Goal: Task Accomplishment & Management: Use online tool/utility

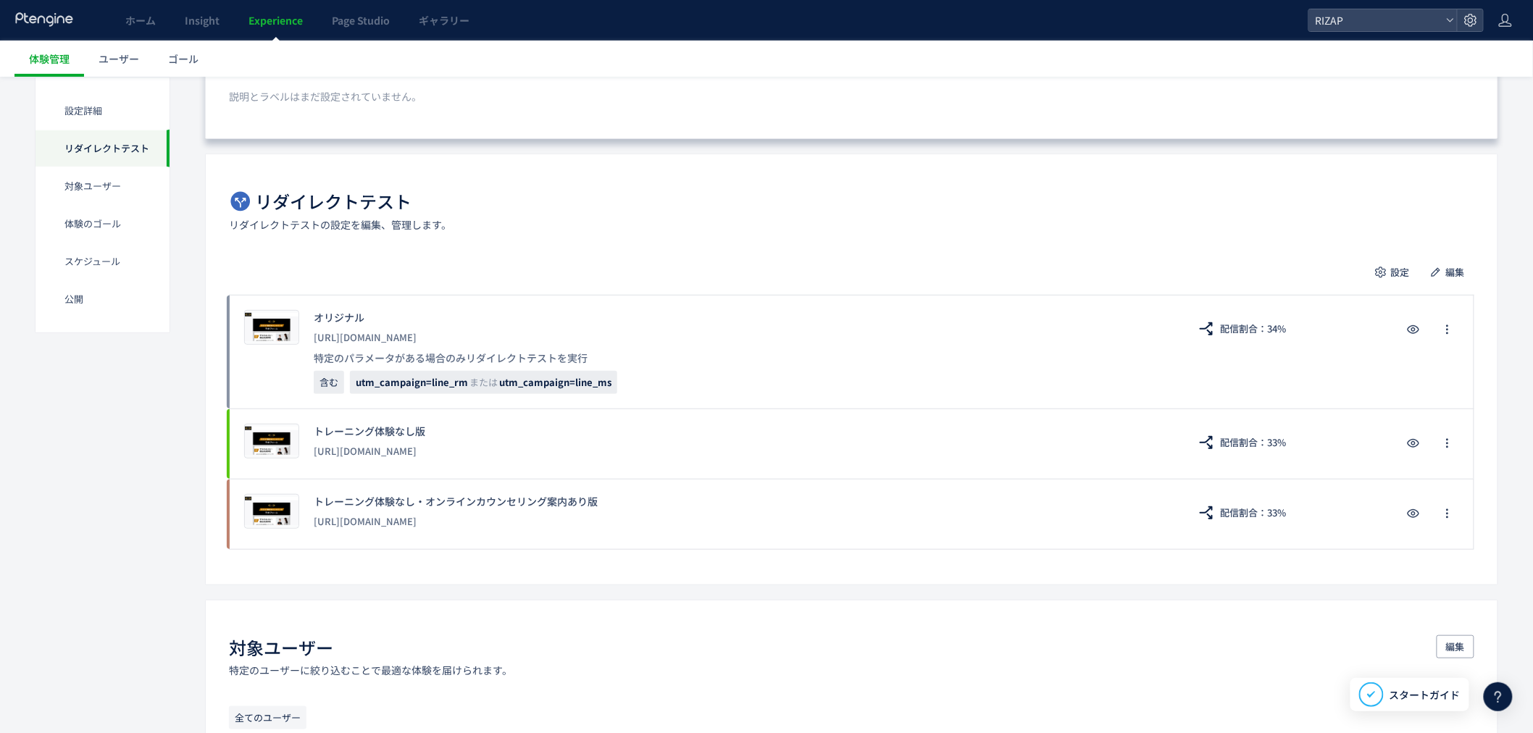
scroll to position [322, 0]
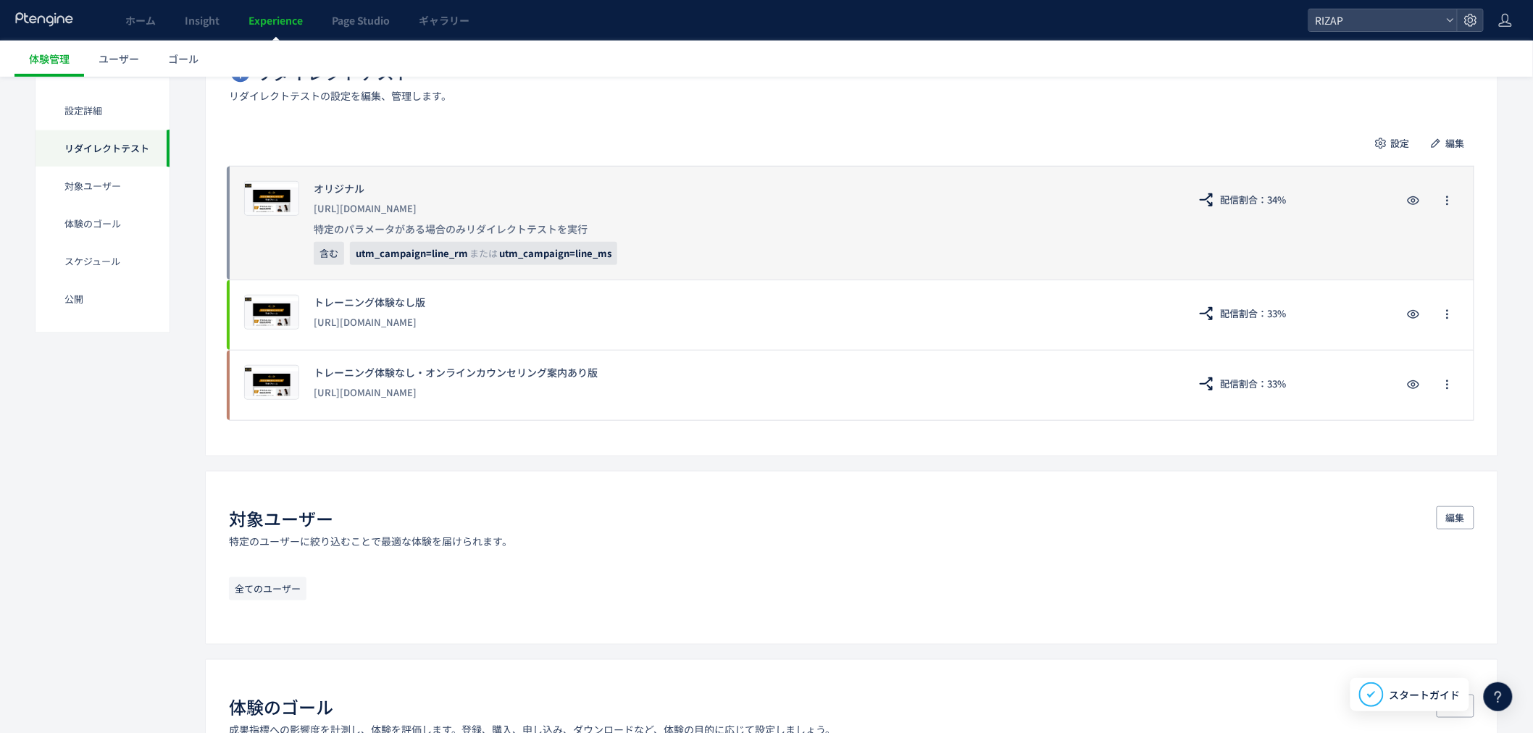
drag, startPoint x: 511, startPoint y: 209, endPoint x: 314, endPoint y: 210, distance: 197.0
click at [314, 210] on div "[URL][DOMAIN_NAME]" at bounding box center [744, 209] width 860 height 26
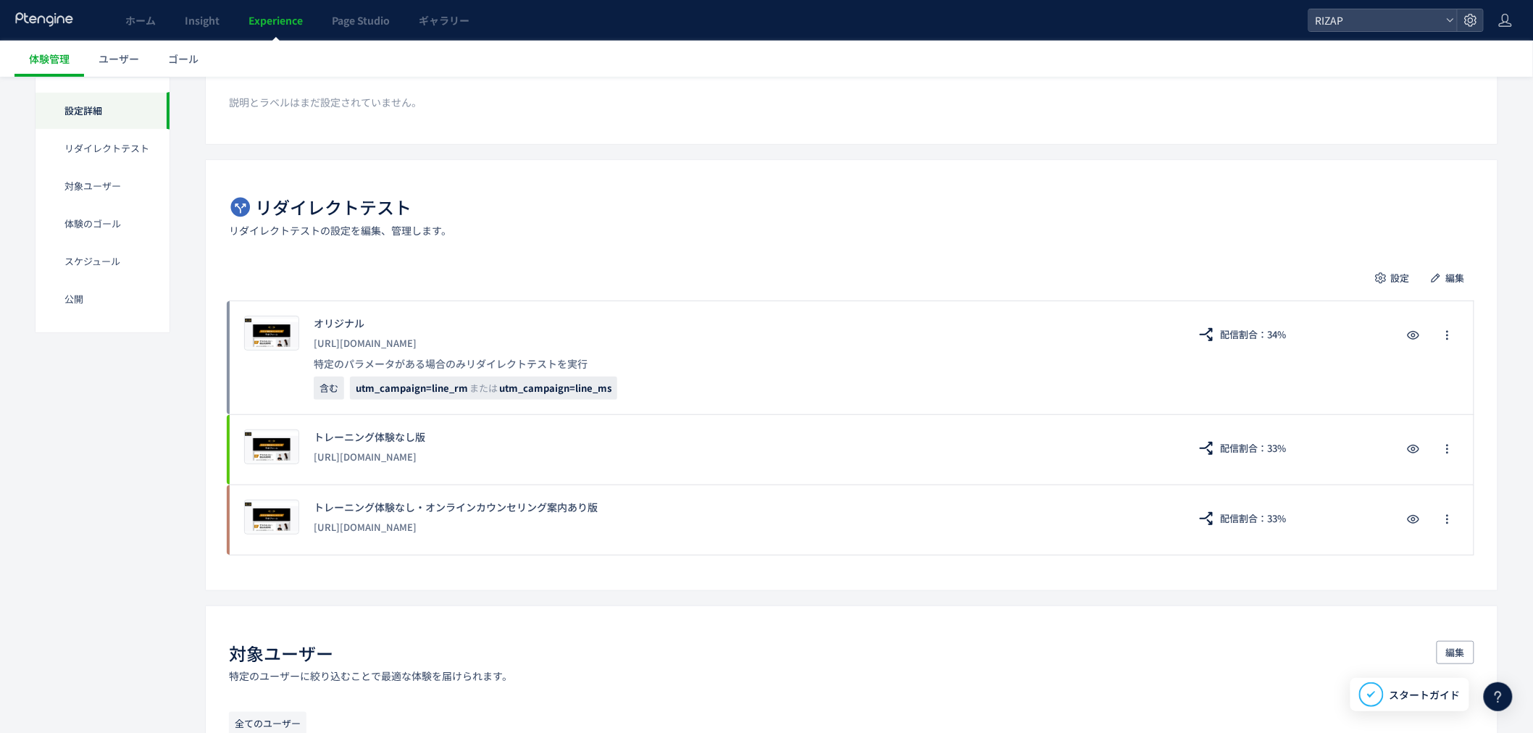
scroll to position [0, 0]
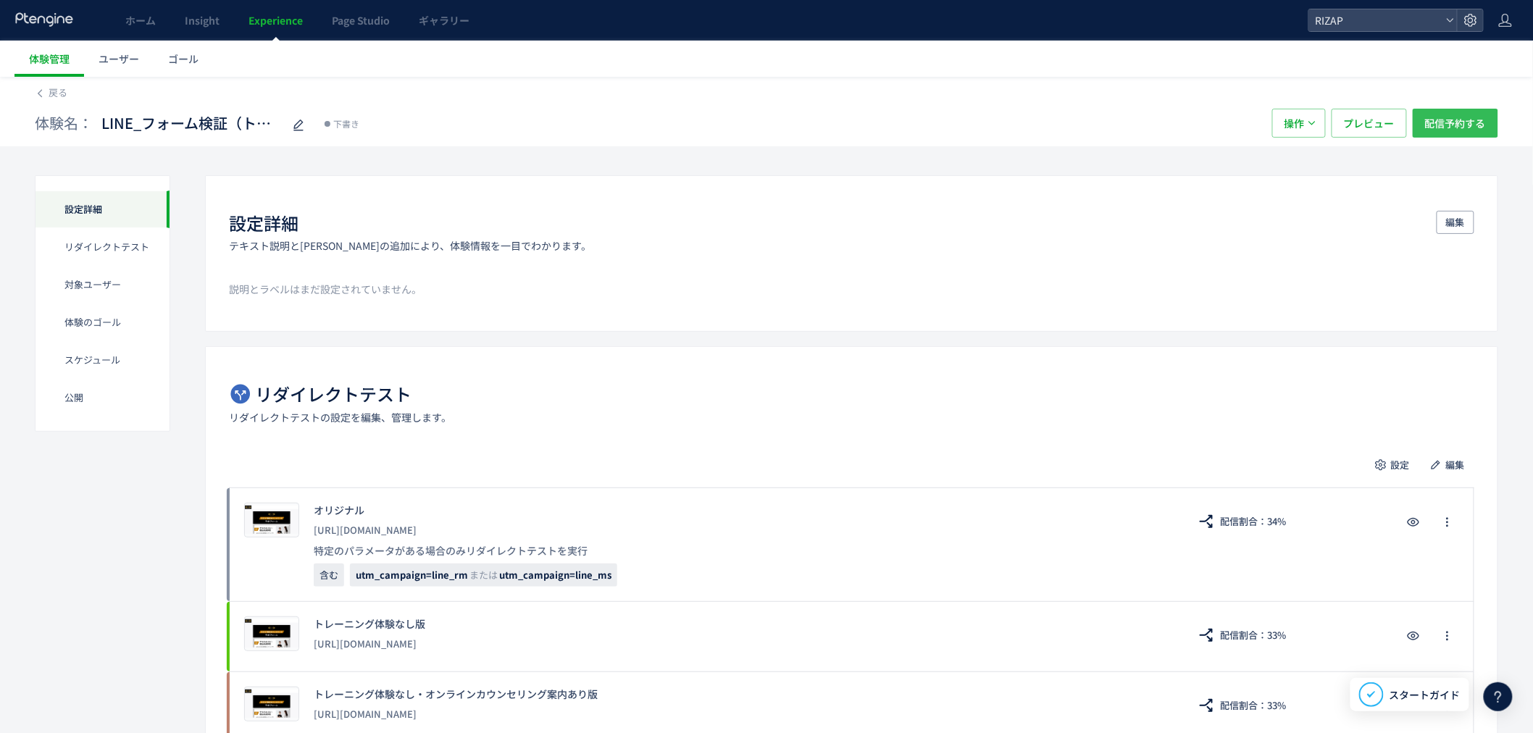
click at [1452, 127] on span "配信予約する" at bounding box center [1455, 123] width 61 height 29
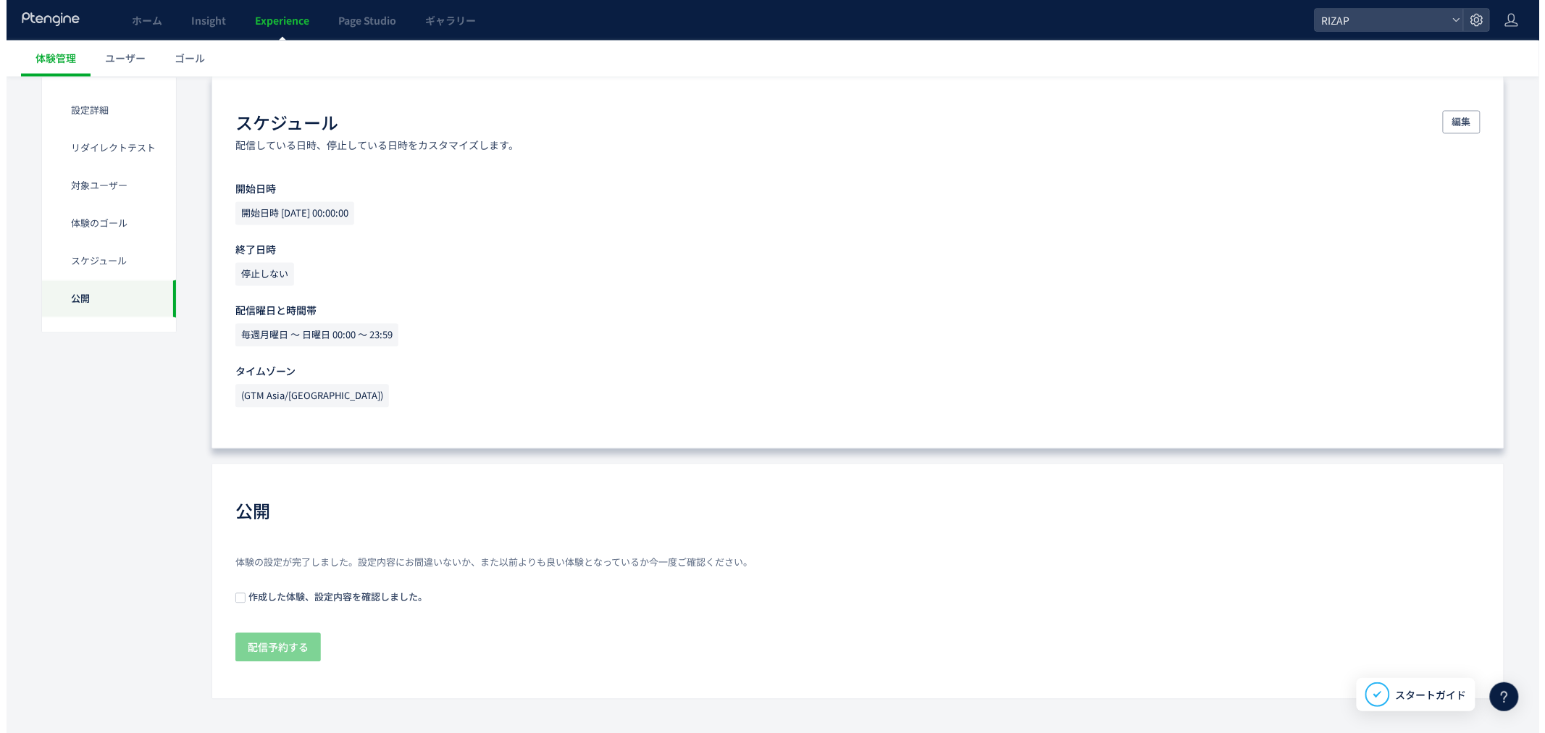
scroll to position [1102, 0]
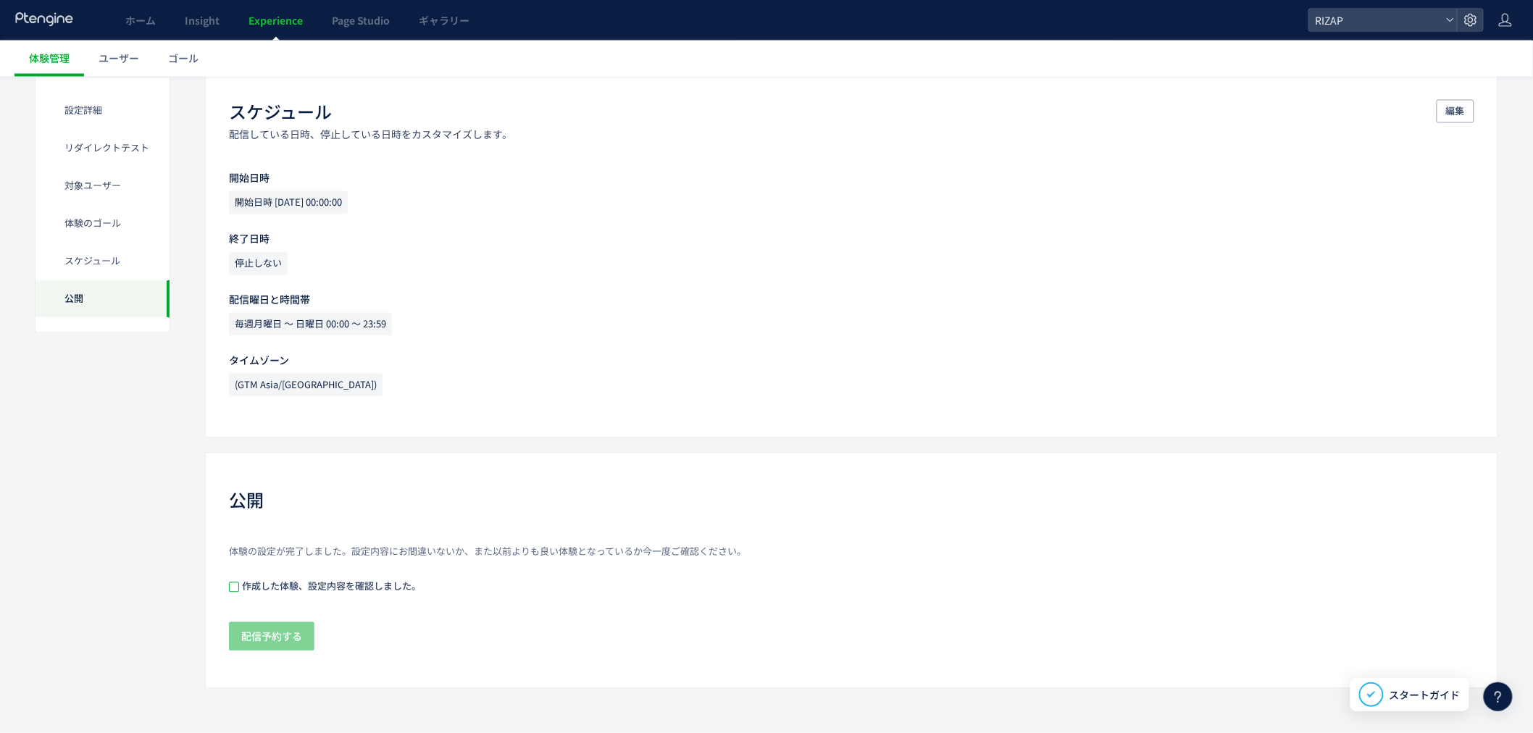
click at [235, 585] on span at bounding box center [234, 587] width 10 height 10
click at [269, 635] on span "配信予約する" at bounding box center [271, 636] width 61 height 29
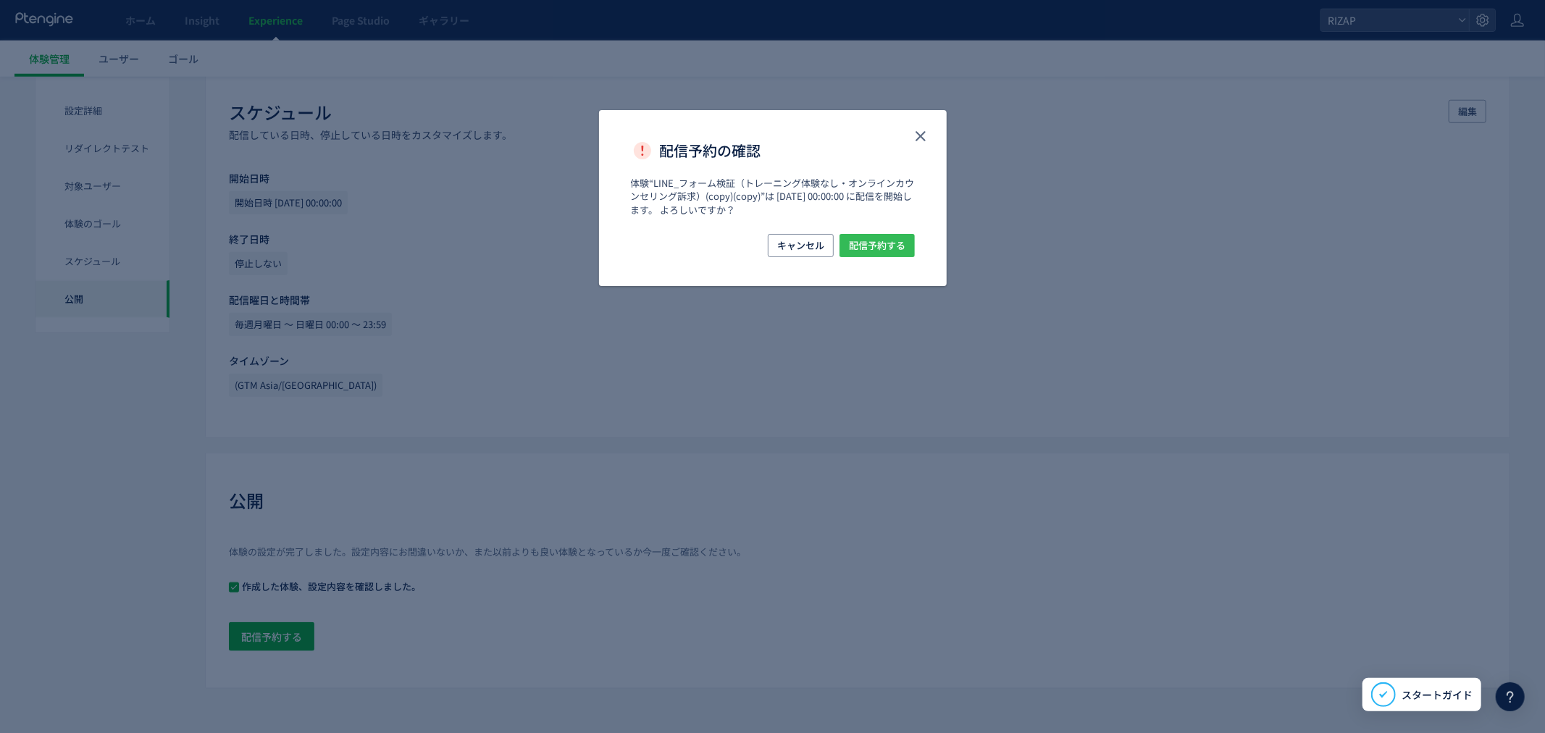
click at [891, 252] on span "配信予約する" at bounding box center [877, 245] width 56 height 23
